Goal: Task Accomplishment & Management: Complete application form

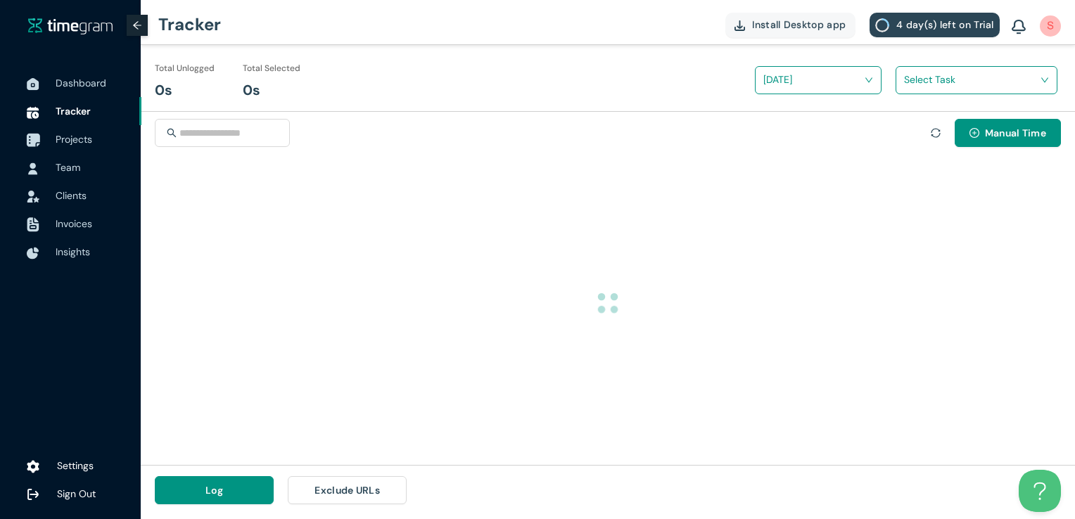
click at [46, 140] on div at bounding box center [32, 139] width 35 height 31
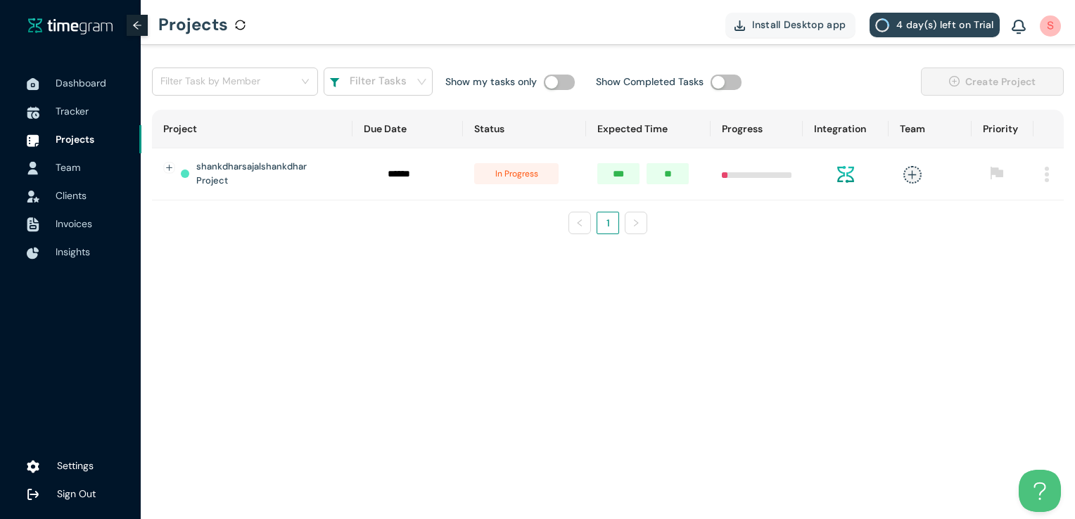
click at [84, 178] on span "Team" at bounding box center [93, 167] width 75 height 28
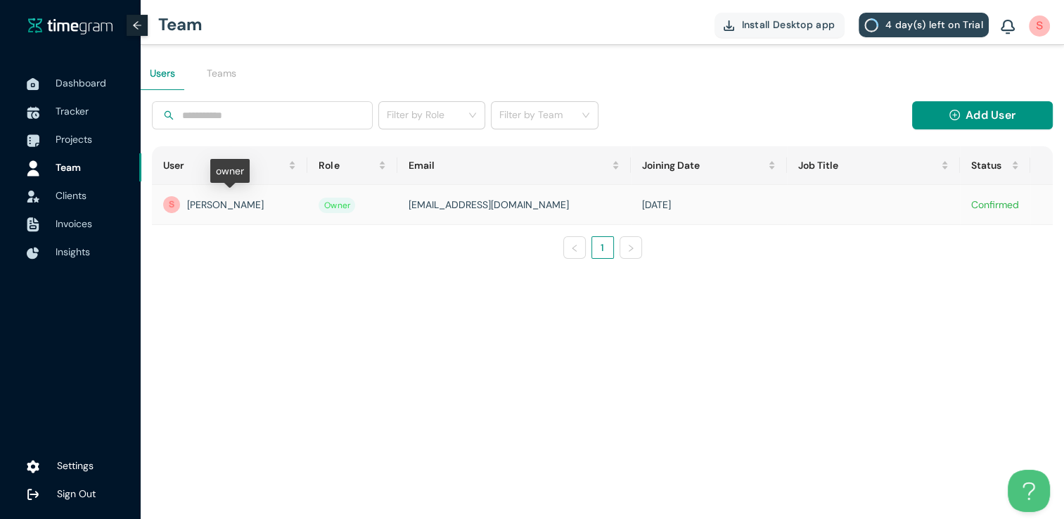
click at [240, 210] on div "[PERSON_NAME]" at bounding box center [229, 204] width 133 height 17
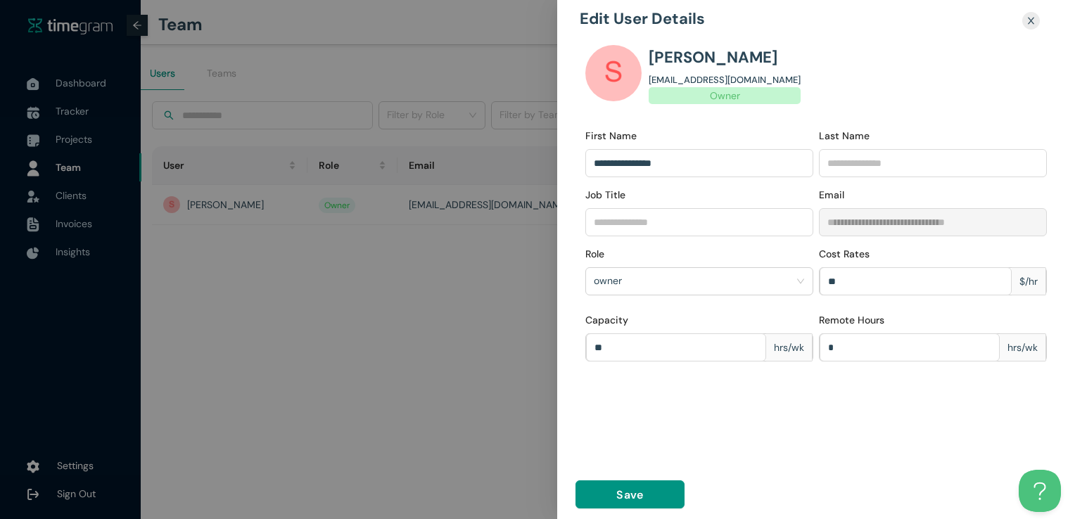
click at [433, 300] on div at bounding box center [537, 259] width 1075 height 519
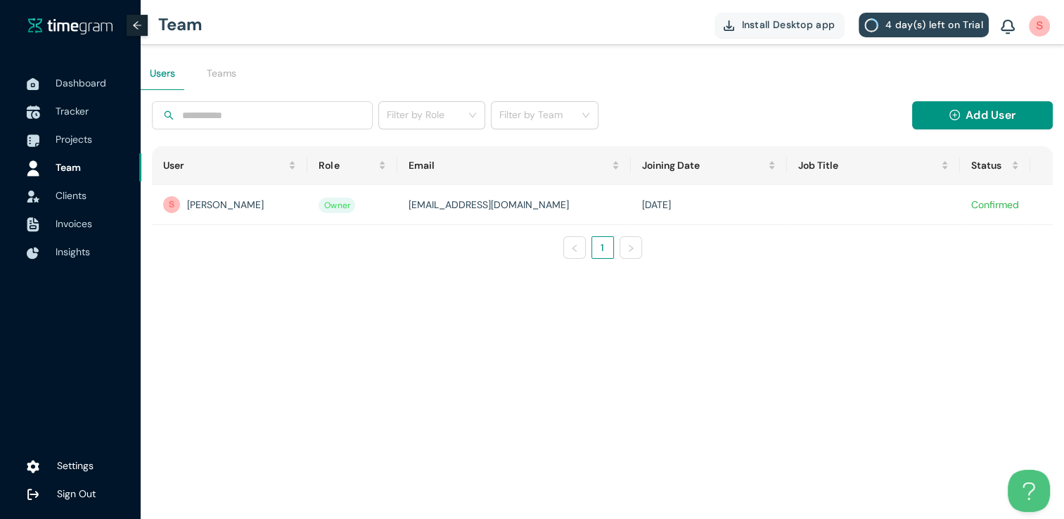
click at [89, 107] on span "Tracker" at bounding box center [93, 111] width 75 height 28
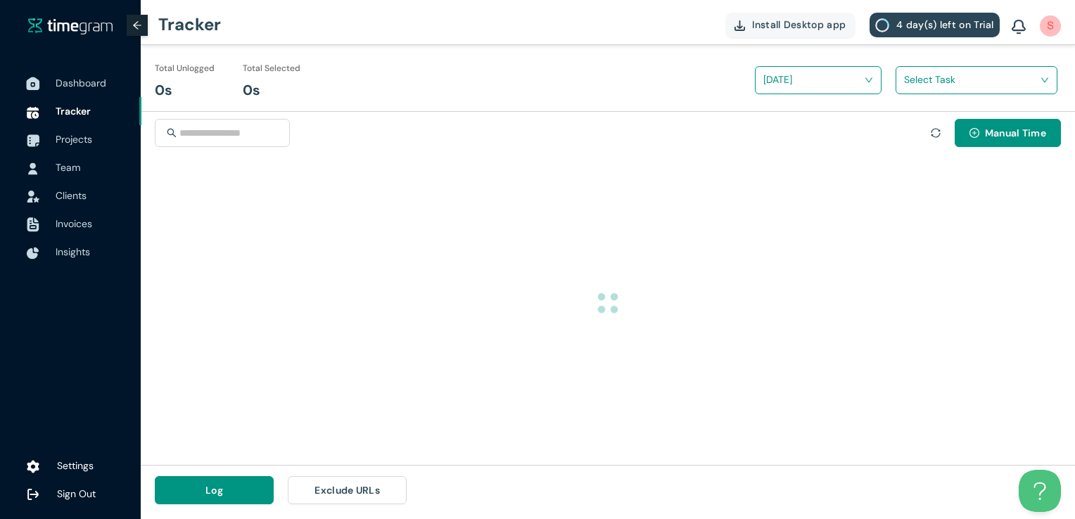
click at [87, 89] on span "Dashboard" at bounding box center [93, 83] width 75 height 28
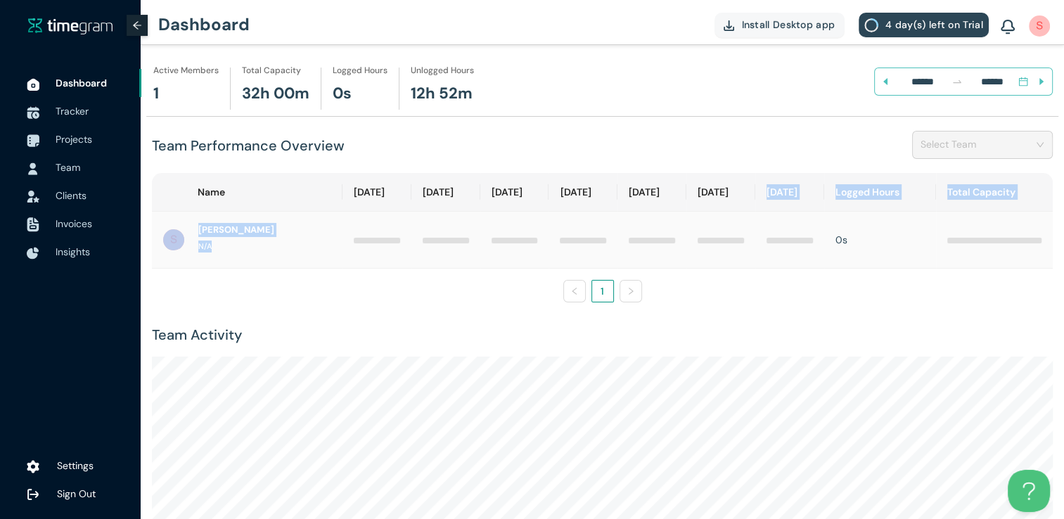
drag, startPoint x: 740, startPoint y: 210, endPoint x: 699, endPoint y: 250, distance: 57.2
click at [699, 250] on table "Name [DATE] Sep [DATE] Sep [DATE] Sep [DATE] Logged Hours Total Capacity [PERSO…" at bounding box center [602, 221] width 901 height 96
click at [699, 250] on td at bounding box center [721, 240] width 69 height 57
click at [28, 221] on img at bounding box center [33, 225] width 14 height 16
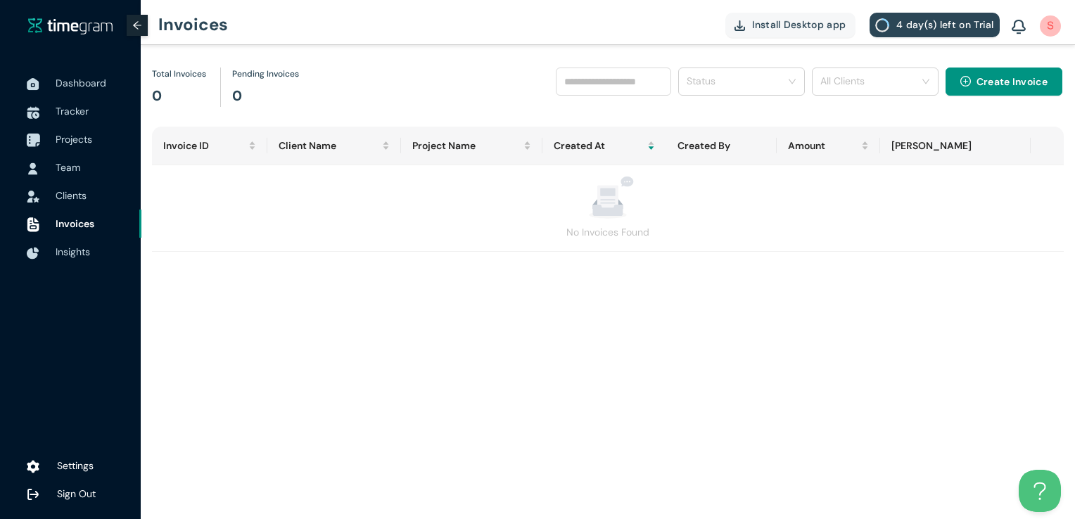
click at [42, 142] on div at bounding box center [32, 139] width 35 height 31
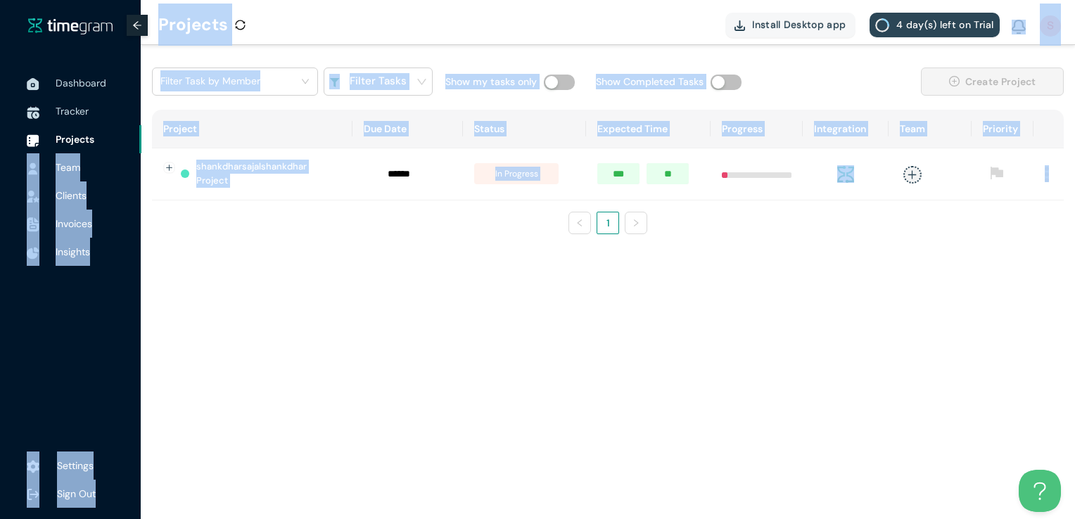
drag, startPoint x: 108, startPoint y: 148, endPoint x: 662, endPoint y: 236, distance: 560.6
click at [662, 236] on section "Dashboard Tracker Projects Team Clients Invoices Insights Settings Sign Out Pro…" at bounding box center [537, 259] width 1075 height 519
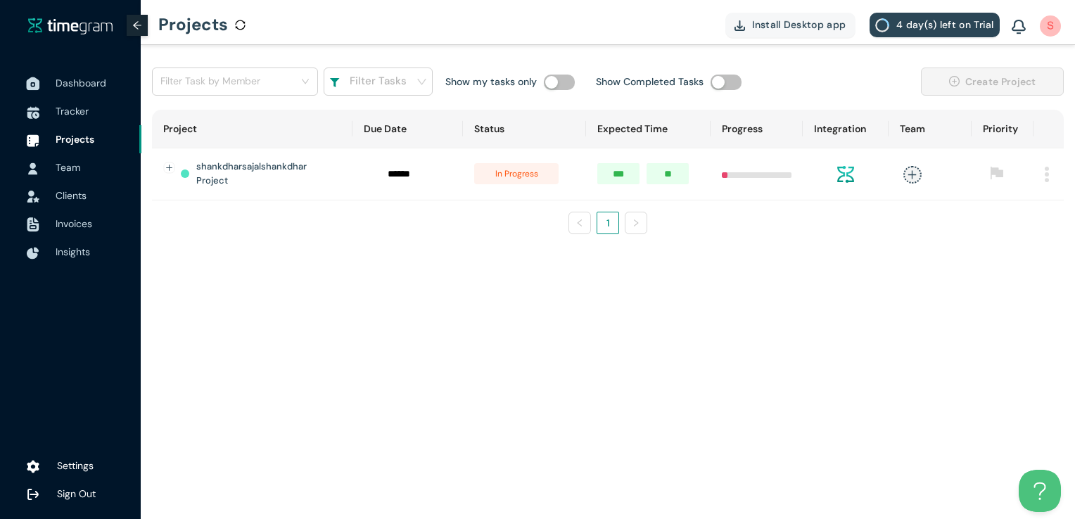
click at [72, 82] on span "Dashboard" at bounding box center [81, 83] width 51 height 13
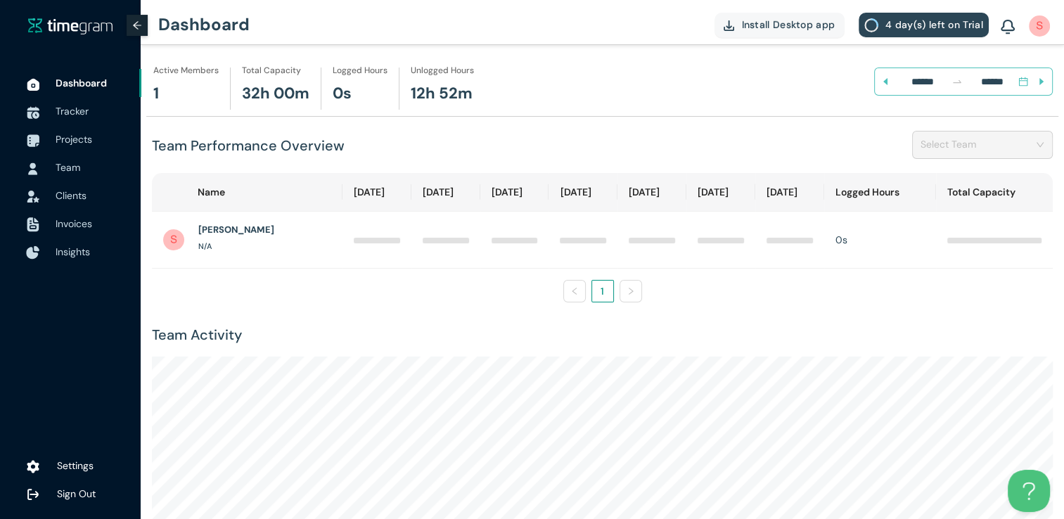
click at [57, 246] on span "Insights" at bounding box center [73, 252] width 34 height 13
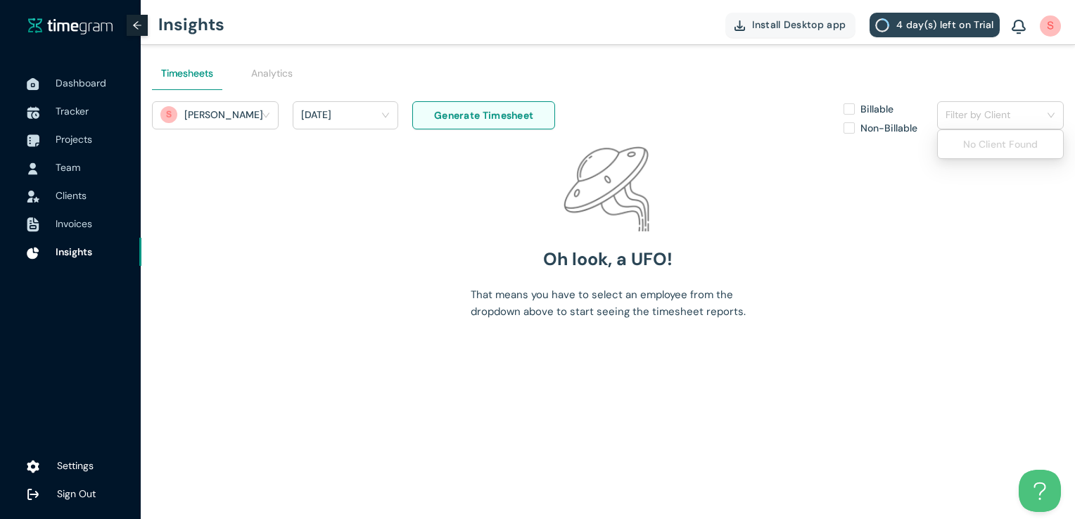
click at [996, 117] on input "search" at bounding box center [996, 114] width 100 height 21
click at [79, 156] on span "Team" at bounding box center [93, 167] width 75 height 28
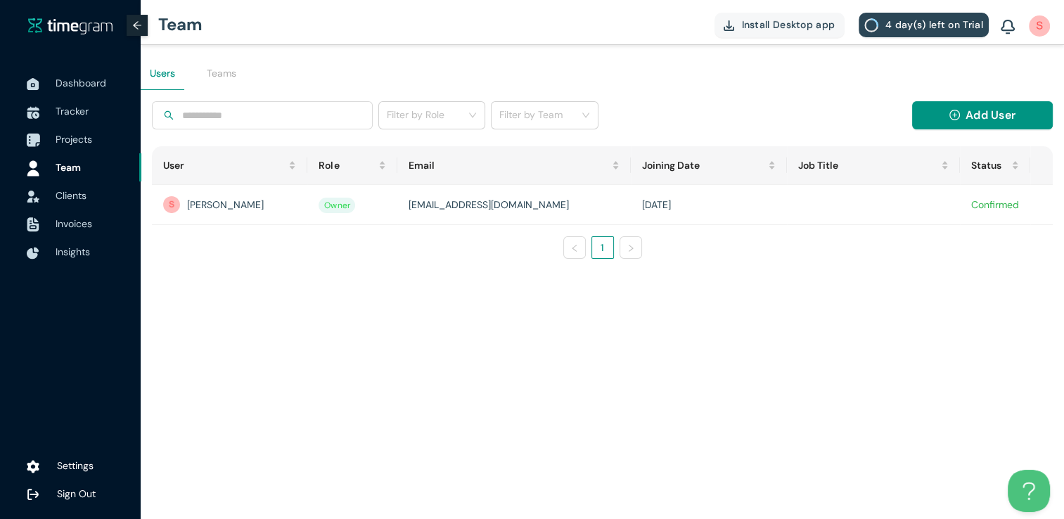
click at [77, 129] on span "Projects" at bounding box center [93, 139] width 75 height 28
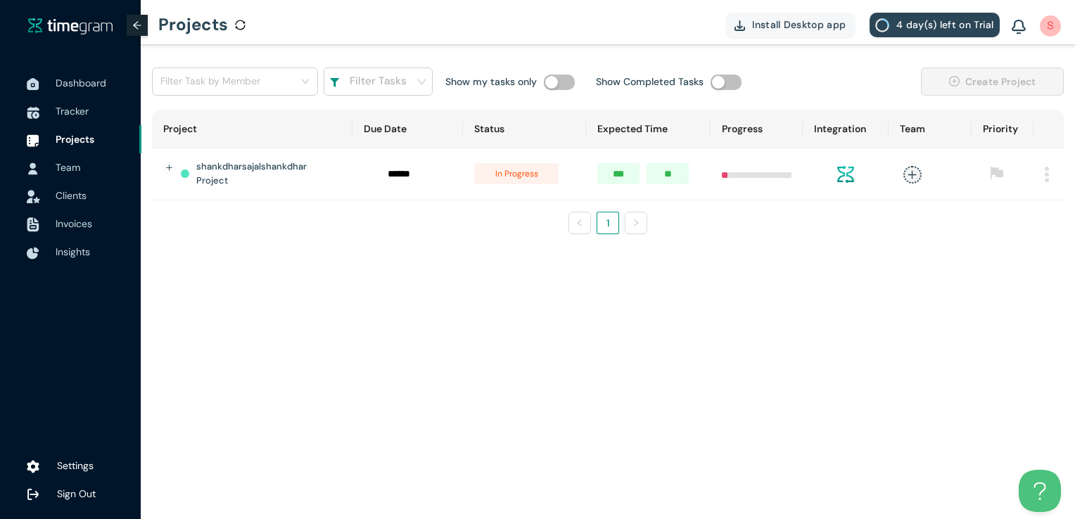
click at [84, 193] on span "Clients" at bounding box center [71, 195] width 31 height 13
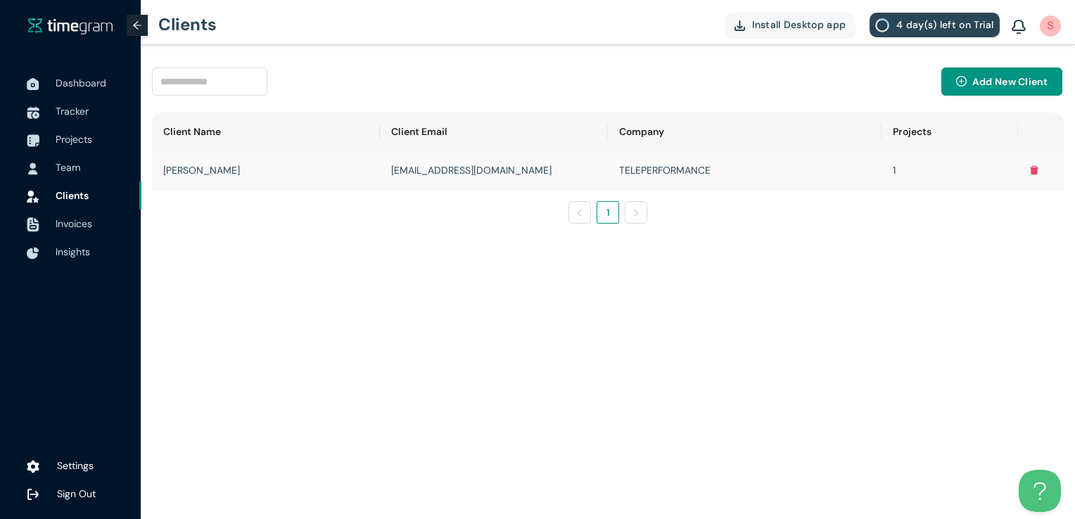
click at [268, 162] on td "[PERSON_NAME]" at bounding box center [266, 170] width 228 height 39
click at [985, 87] on span "Add New Client" at bounding box center [1009, 81] width 75 height 15
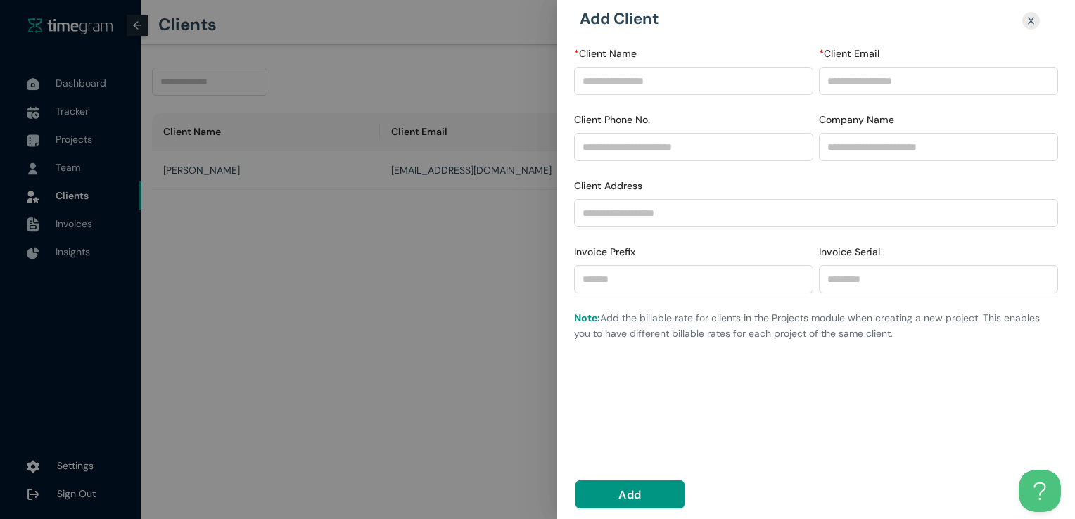
click at [618, 359] on div "* Client Name * Client Email Client Phone No. Company Name Client Address Invoi…" at bounding box center [816, 256] width 484 height 421
drag, startPoint x: 635, startPoint y: 356, endPoint x: 632, endPoint y: 398, distance: 42.4
click at [632, 398] on div "* Client Name * Client Email Client Phone No. Company Name Client Address Invoi…" at bounding box center [816, 256] width 484 height 421
drag, startPoint x: 632, startPoint y: 398, endPoint x: 642, endPoint y: 495, distance: 96.9
click at [642, 495] on button "Add" at bounding box center [629, 494] width 109 height 28
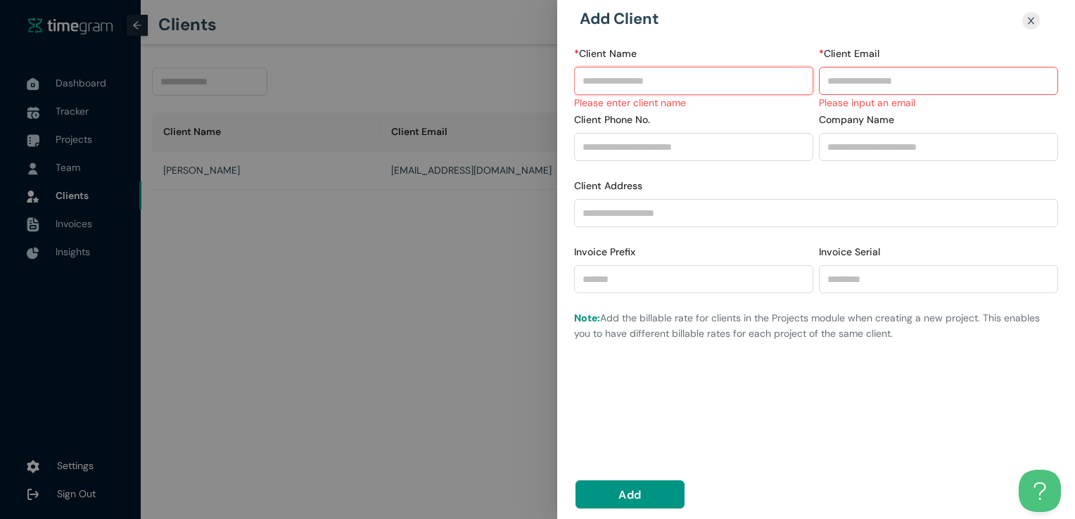
click at [618, 82] on input "* Client Name" at bounding box center [693, 81] width 239 height 28
type input "***"
click at [609, 79] on input "* Client Name" at bounding box center [693, 81] width 239 height 28
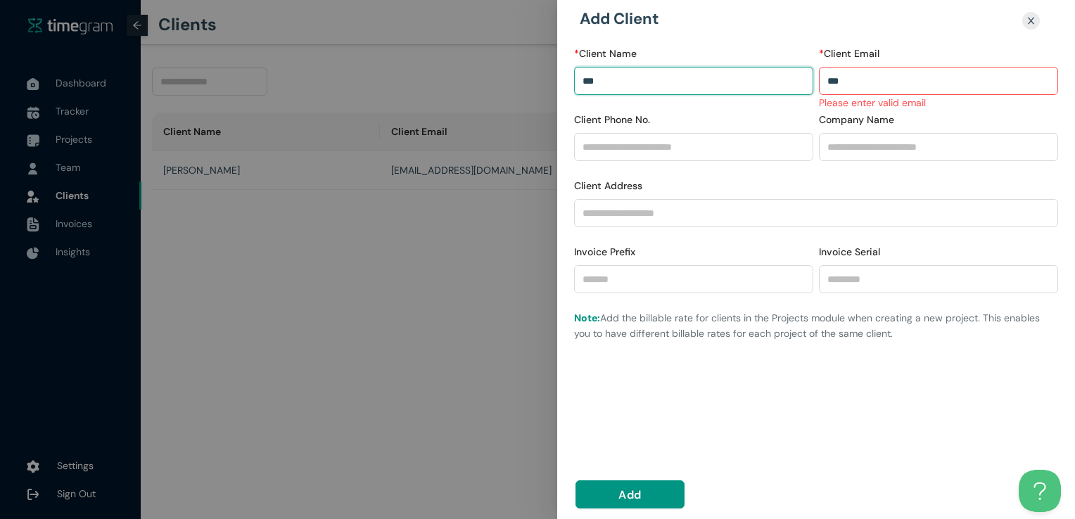
type input "***"
click at [851, 83] on input "***" at bounding box center [938, 81] width 239 height 28
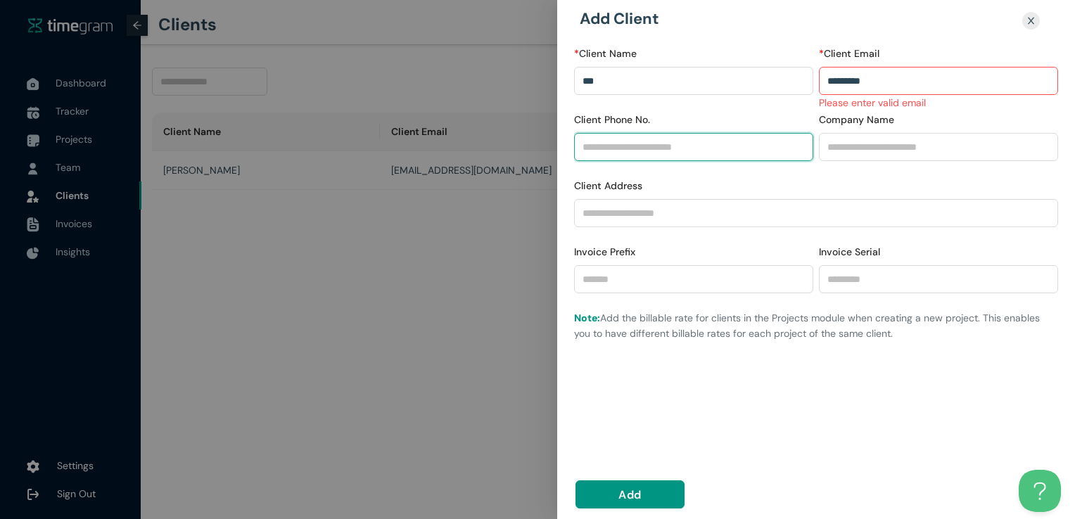
click at [656, 147] on input "Client Phone No." at bounding box center [693, 147] width 239 height 28
click at [661, 350] on div "* Client Name *** * Client Email ********* Please enter valid email Client Phon…" at bounding box center [816, 198] width 484 height 305
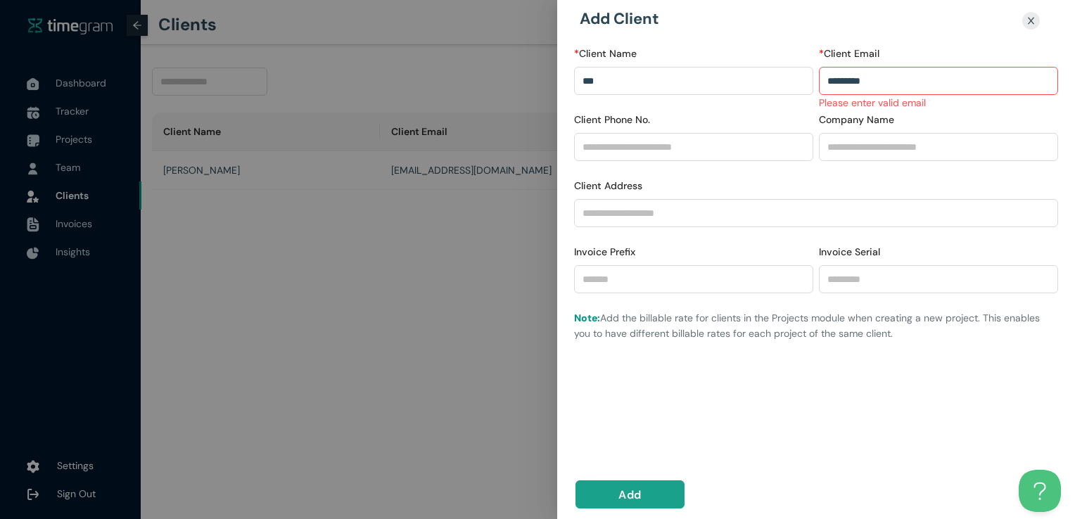
click at [661, 488] on button "Add" at bounding box center [629, 494] width 109 height 28
click at [911, 84] on input "*********" at bounding box center [938, 81] width 239 height 28
type input "*"
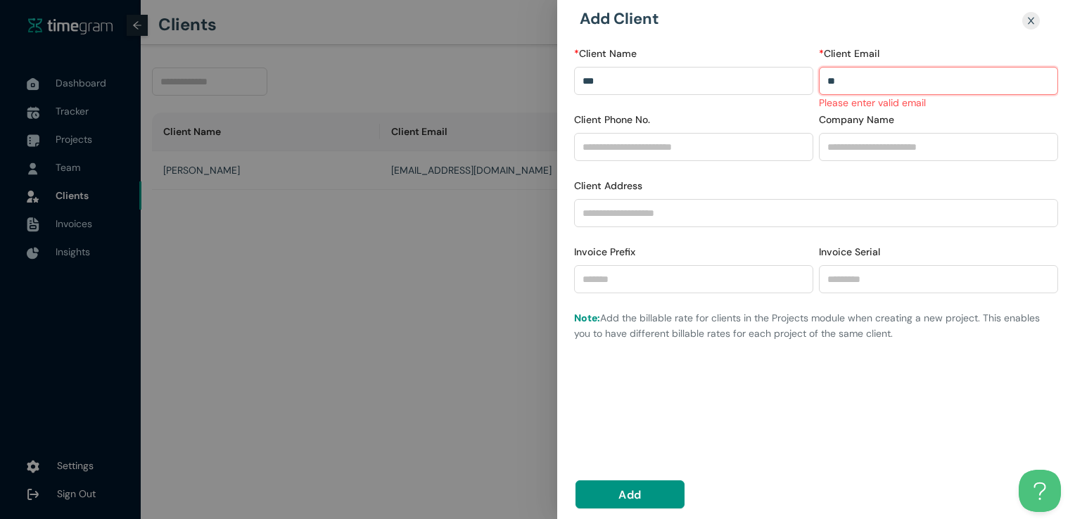
type input "*"
click at [619, 500] on span "Add" at bounding box center [629, 495] width 23 height 18
click at [950, 83] on input "**********" at bounding box center [938, 81] width 239 height 28
click at [858, 80] on input "**********" at bounding box center [938, 81] width 239 height 28
click at [931, 77] on input "**********" at bounding box center [938, 81] width 239 height 28
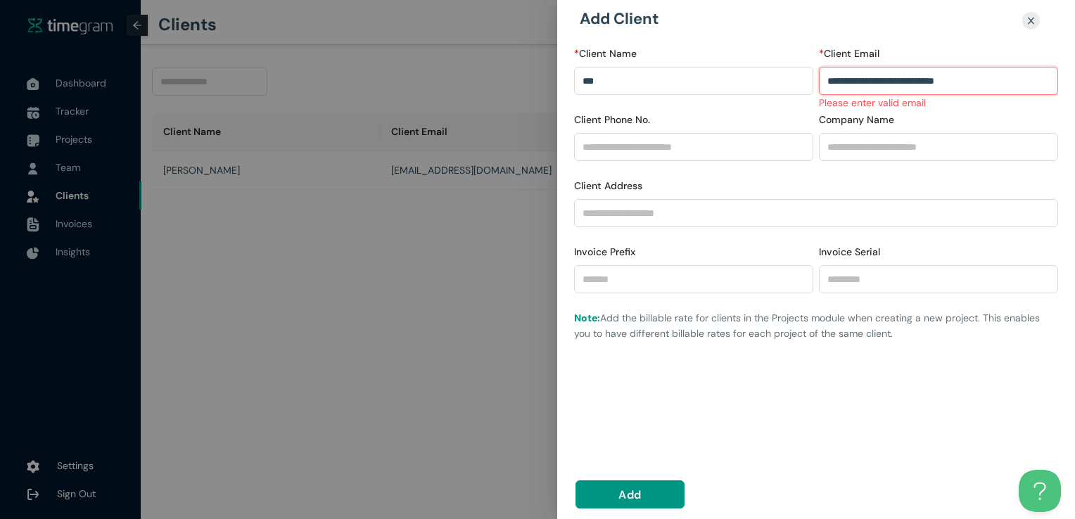
click at [866, 81] on input "**********" at bounding box center [938, 81] width 239 height 28
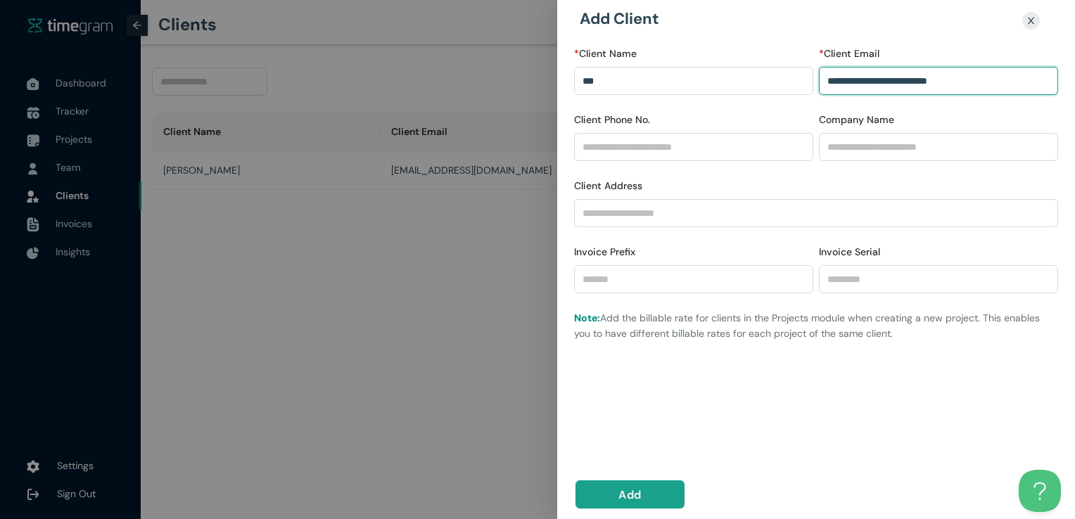
type input "**********"
click at [601, 492] on button "Add" at bounding box center [629, 494] width 109 height 28
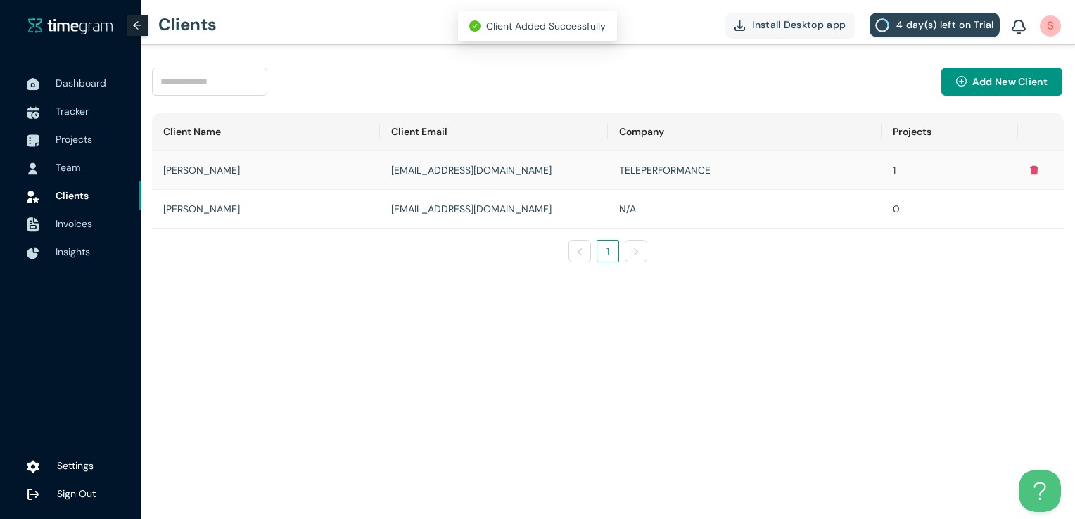
click at [502, 165] on td "[EMAIL_ADDRESS][DOMAIN_NAME]" at bounding box center [494, 170] width 228 height 39
click at [499, 208] on td "[EMAIL_ADDRESS][DOMAIN_NAME]" at bounding box center [494, 209] width 228 height 39
drag, startPoint x: 499, startPoint y: 208, endPoint x: 624, endPoint y: 208, distance: 125.2
click at [624, 208] on td "N/A" at bounding box center [745, 209] width 274 height 39
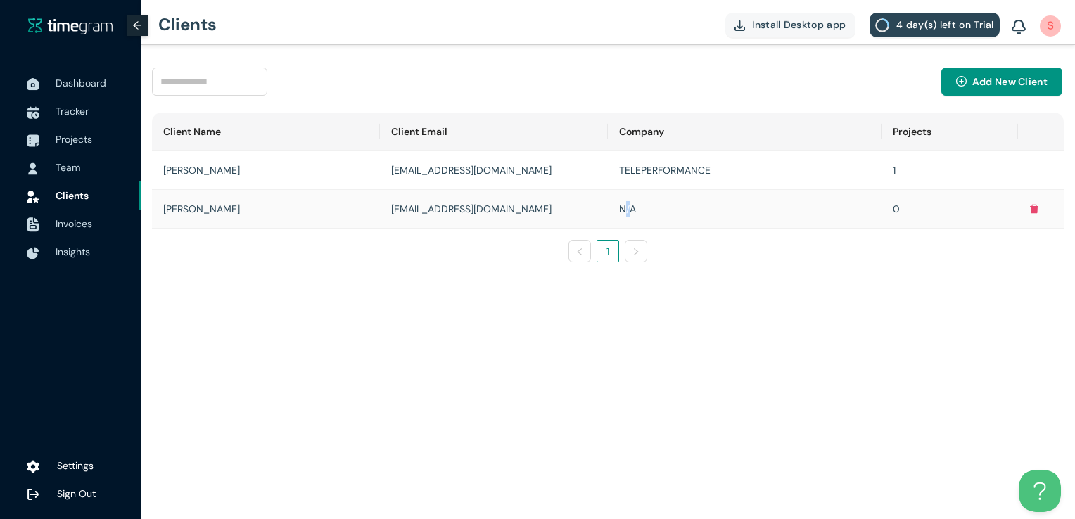
click at [624, 208] on td "N/A" at bounding box center [745, 209] width 274 height 39
drag, startPoint x: 624, startPoint y: 208, endPoint x: 461, endPoint y: 392, distance: 246.2
click at [461, 392] on main "Add New Client Client Name Client Email Company Projects [PERSON_NAME] [EMAIL_A…" at bounding box center [608, 282] width 934 height 474
